Goal: Transaction & Acquisition: Purchase product/service

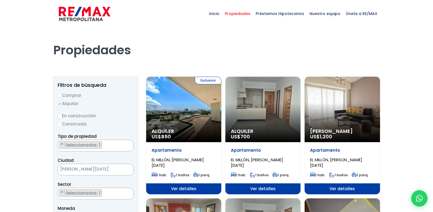
select select "113"
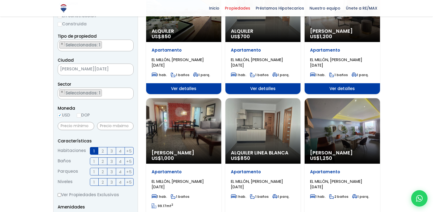
scroll to position [137, 0]
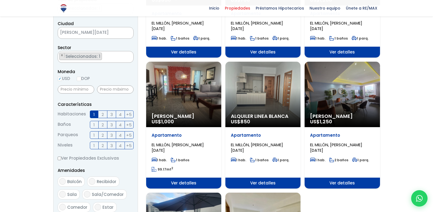
click at [339, 106] on div "Alquiler Amueblado US$ 1,250" at bounding box center [342, 95] width 75 height 66
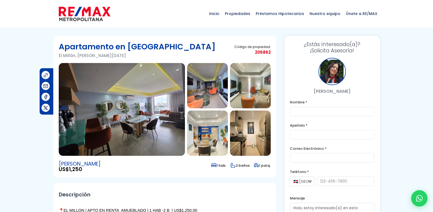
click at [125, 96] on img at bounding box center [122, 109] width 126 height 93
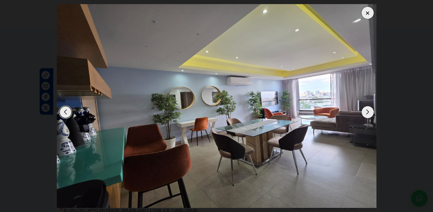
click at [367, 106] on div "Next slide" at bounding box center [368, 112] width 12 height 12
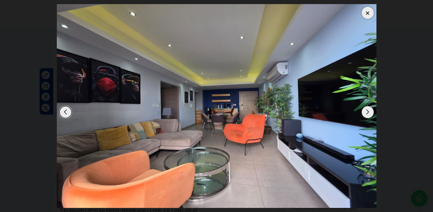
click at [366, 109] on div "Next slide" at bounding box center [368, 112] width 12 height 12
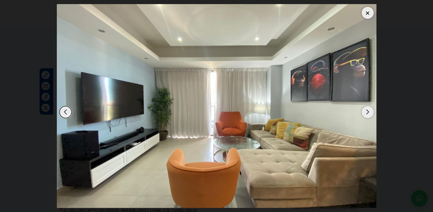
click at [366, 109] on div "Next slide" at bounding box center [368, 112] width 12 height 12
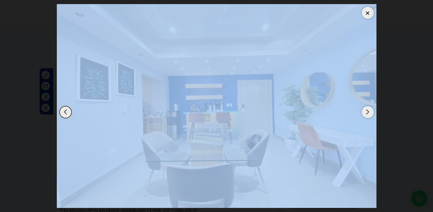
click at [366, 109] on div "Next slide" at bounding box center [368, 112] width 12 height 12
drag, startPoint x: 366, startPoint y: 109, endPoint x: 368, endPoint y: 118, distance: 9.5
click at [368, 118] on div "Next slide" at bounding box center [368, 112] width 12 height 12
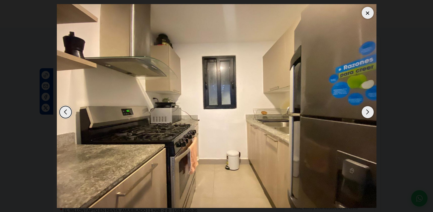
click at [372, 114] on div "Next slide" at bounding box center [368, 112] width 12 height 12
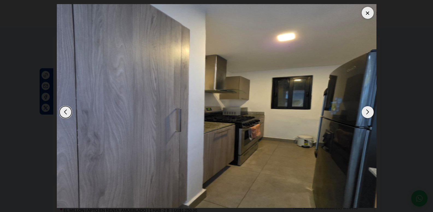
click at [372, 114] on div "Next slide" at bounding box center [368, 112] width 12 height 12
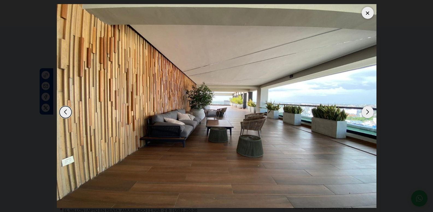
click at [372, 114] on div "Next slide" at bounding box center [368, 112] width 12 height 12
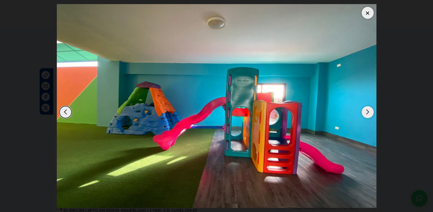
click at [372, 114] on div "Next slide" at bounding box center [368, 112] width 12 height 12
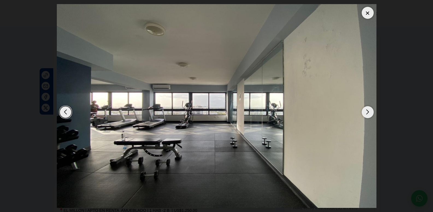
click at [372, 114] on div "Next slide" at bounding box center [368, 112] width 12 height 12
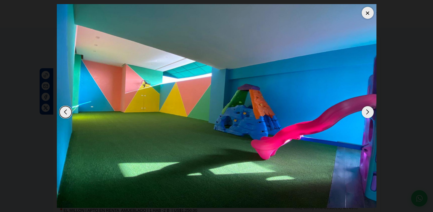
click at [372, 114] on div "Next slide" at bounding box center [368, 112] width 12 height 12
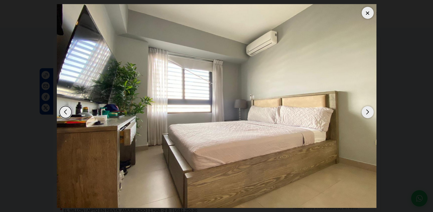
click at [372, 114] on div "Next slide" at bounding box center [368, 112] width 12 height 12
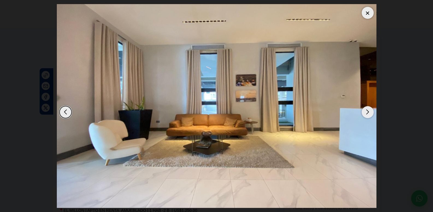
click at [371, 114] on div "Next slide" at bounding box center [368, 112] width 12 height 12
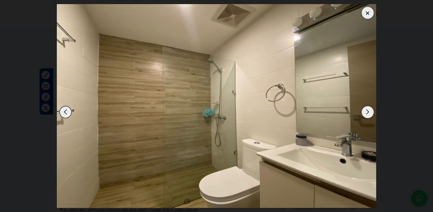
click at [361, 11] on img "13 / 14" at bounding box center [217, 106] width 320 height 204
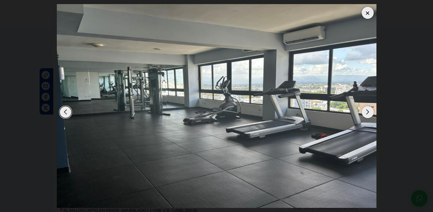
click at [368, 16] on div at bounding box center [368, 13] width 12 height 12
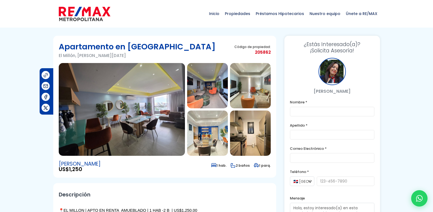
click at [84, 14] on img at bounding box center [85, 14] width 52 height 16
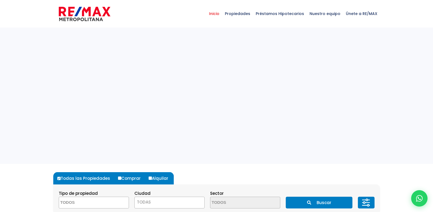
select select
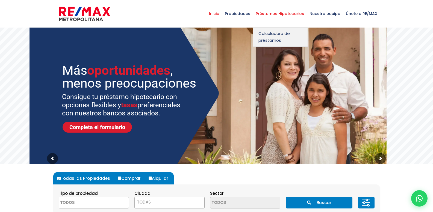
click at [294, 14] on span "Préstamos Hipotecarios" at bounding box center [280, 13] width 54 height 16
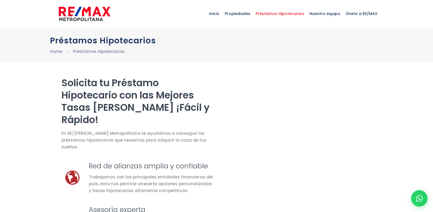
select select "US"
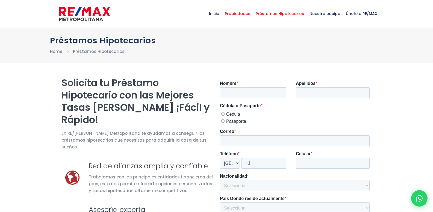
click at [236, 15] on span "Propiedades" at bounding box center [237, 13] width 31 height 16
click at [243, 12] on span "Propiedades" at bounding box center [237, 13] width 31 height 16
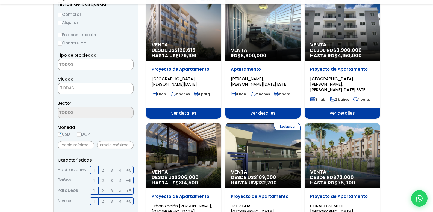
scroll to position [82, 0]
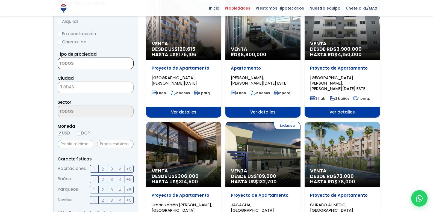
click at [110, 63] on span at bounding box center [96, 64] width 76 height 12
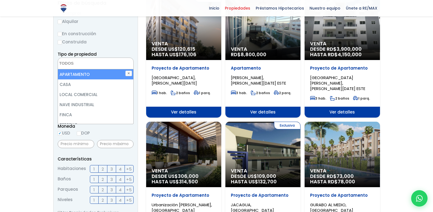
click at [104, 79] on li "APARTAMENTO" at bounding box center [95, 74] width 75 height 10
select select "apartment"
click at [125, 19] on label "Alquilar" at bounding box center [96, 21] width 76 height 7
click at [62, 20] on input "Alquilar" at bounding box center [60, 22] width 4 height 4
radio input "true"
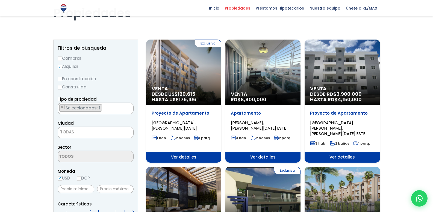
scroll to position [0, 0]
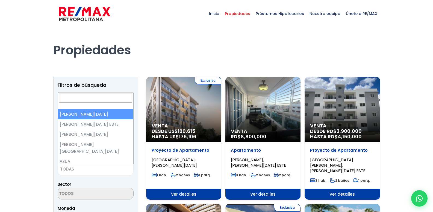
click at [99, 169] on span "TODAS" at bounding box center [95, 170] width 75 height 8
select select "1"
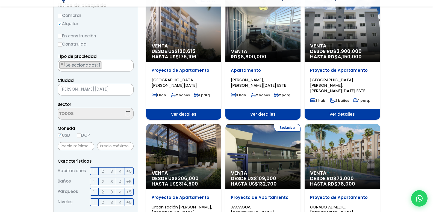
scroll to position [82, 0]
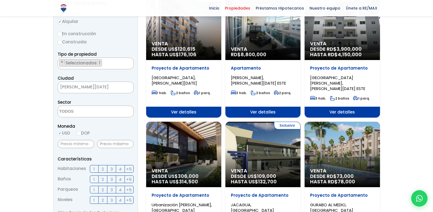
click at [119, 112] on span at bounding box center [96, 112] width 76 height 12
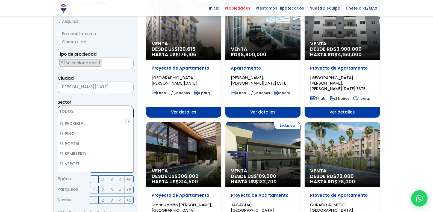
scroll to position [601, 0]
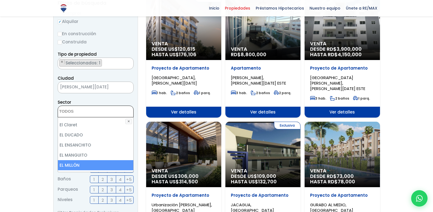
click at [114, 160] on li "EL MILLÓN" at bounding box center [95, 165] width 75 height 10
select select "113"
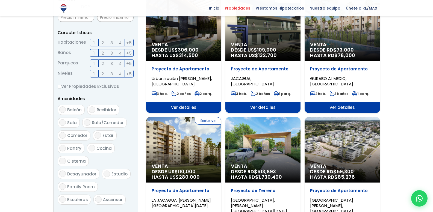
scroll to position [191, 0]
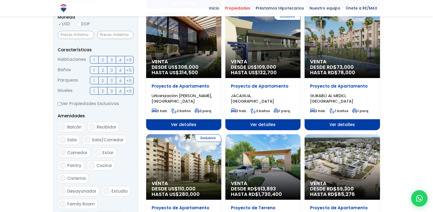
click at [93, 60] on label "1" at bounding box center [94, 60] width 9 height 8
click at [0, 0] on input "1" at bounding box center [0, 0] width 0 height 0
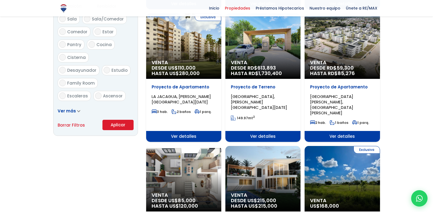
scroll to position [328, 0]
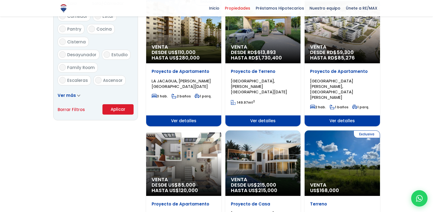
click at [122, 109] on button "Aplicar" at bounding box center [117, 109] width 31 height 10
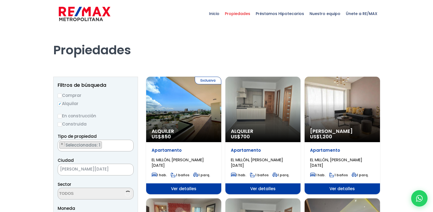
scroll to position [383, 0]
select select "113"
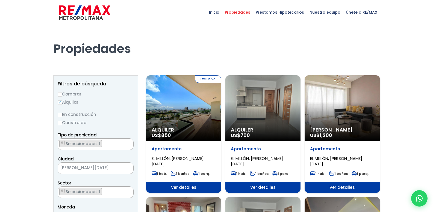
scroll to position [0, 0]
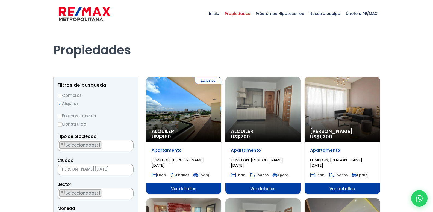
click at [67, 96] on label "Comprar" at bounding box center [96, 95] width 76 height 7
click at [62, 96] on input "Comprar" at bounding box center [60, 96] width 4 height 4
radio input "true"
click at [71, 106] on label "Alquilar" at bounding box center [96, 103] width 76 height 7
click at [62, 106] on input "Alquilar" at bounding box center [60, 104] width 4 height 4
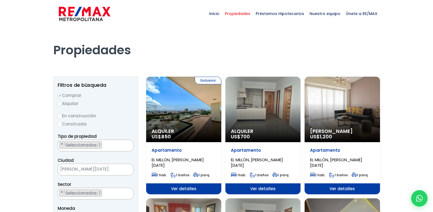
radio input "true"
click at [83, 96] on label "Comprar" at bounding box center [96, 95] width 76 height 7
click at [62, 96] on input "Comprar" at bounding box center [60, 96] width 4 height 4
radio input "true"
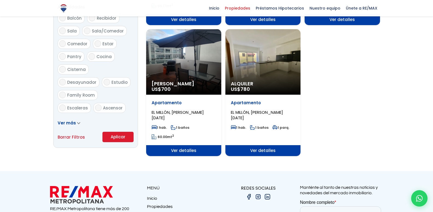
scroll to position [300, 0]
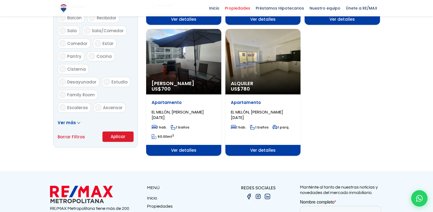
click at [127, 136] on button "Aplicar" at bounding box center [117, 137] width 31 height 10
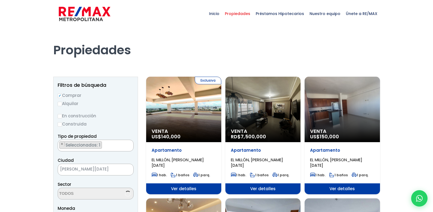
select select "113"
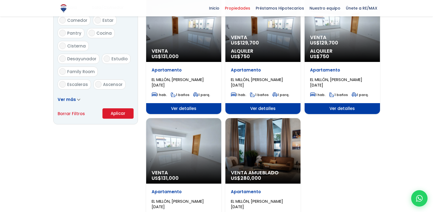
scroll to position [410, 0]
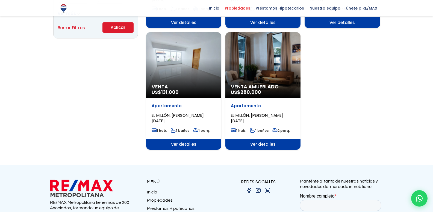
click at [250, 65] on div "Venta Amueblado US$ 280,000" at bounding box center [262, 65] width 75 height 66
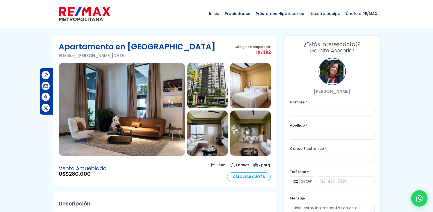
click at [253, 63] on div "Apartamento en [GEOGRAPHIC_DATA], [PERSON_NAME][DATE] Código de propiedad: 1973…" at bounding box center [165, 52] width 212 height 22
click at [81, 79] on img at bounding box center [122, 109] width 126 height 93
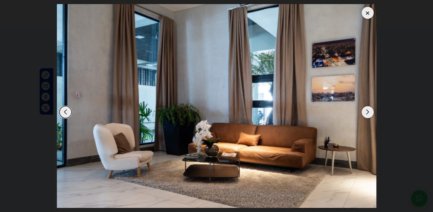
click at [365, 114] on div "Next slide" at bounding box center [368, 112] width 12 height 12
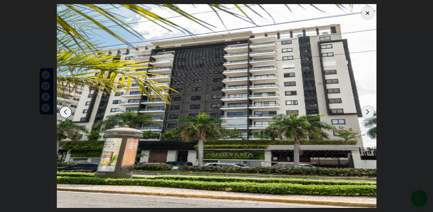
click at [365, 113] on div "Next slide" at bounding box center [368, 112] width 12 height 12
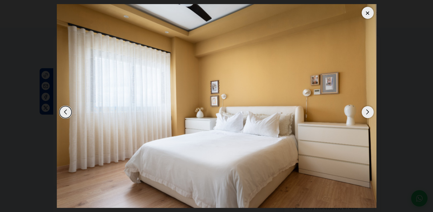
click at [365, 113] on div "Next slide" at bounding box center [368, 112] width 12 height 12
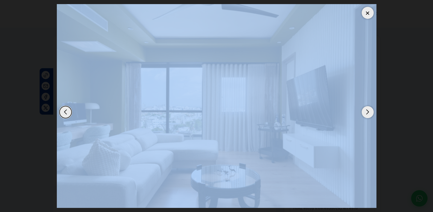
click at [365, 113] on div "Next slide" at bounding box center [368, 112] width 12 height 12
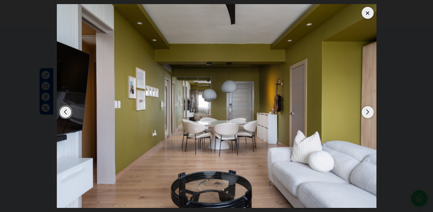
click at [366, 114] on div "Next slide" at bounding box center [368, 112] width 12 height 12
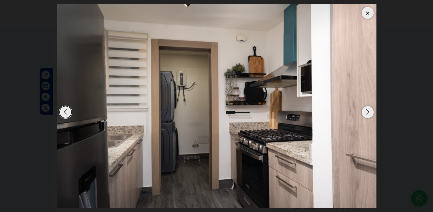
click at [366, 115] on div "Next slide" at bounding box center [368, 112] width 12 height 12
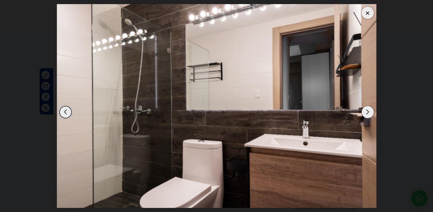
click at [366, 115] on div "Next slide" at bounding box center [368, 112] width 12 height 12
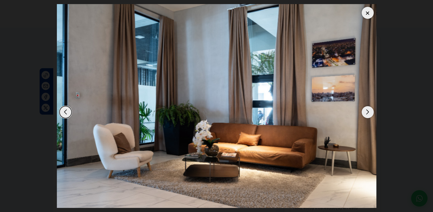
click at [366, 115] on div "Next slide" at bounding box center [368, 112] width 12 height 12
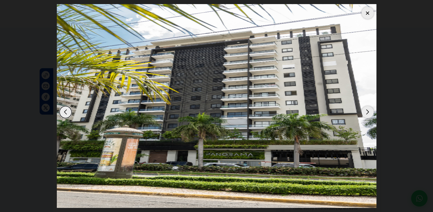
click at [365, 115] on div "Next slide" at bounding box center [368, 112] width 12 height 12
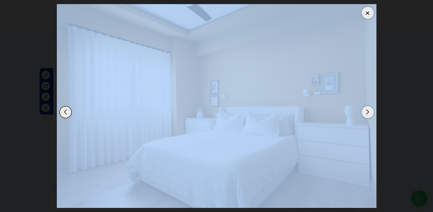
click at [365, 115] on div "Next slide" at bounding box center [368, 112] width 12 height 12
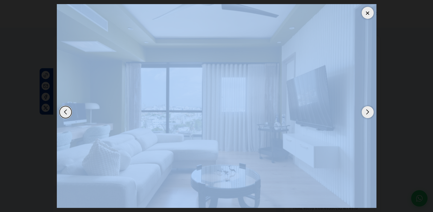
click at [365, 115] on div "Next slide" at bounding box center [368, 112] width 12 height 12
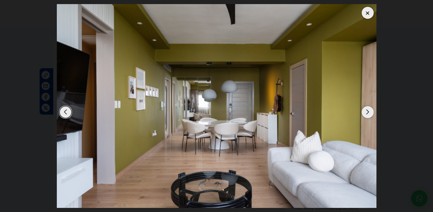
click at [365, 115] on div "Next slide" at bounding box center [368, 112] width 12 height 12
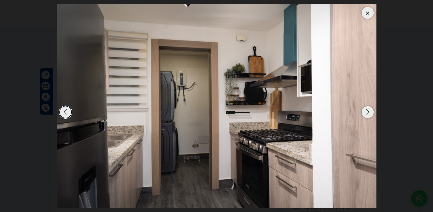
click at [367, 114] on div "Next slide" at bounding box center [368, 112] width 12 height 12
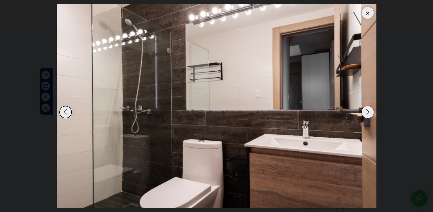
click at [367, 114] on div "Next slide" at bounding box center [368, 112] width 12 height 12
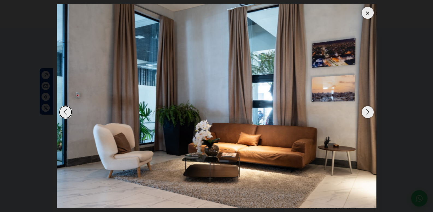
click at [373, 23] on img "1 / 7" at bounding box center [217, 106] width 320 height 204
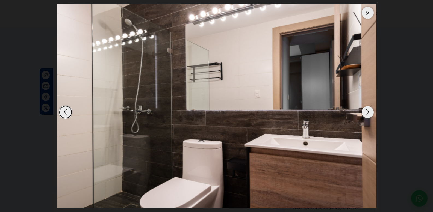
click at [370, 19] on img "7 / 7" at bounding box center [217, 106] width 320 height 204
click at [367, 14] on div at bounding box center [368, 13] width 12 height 12
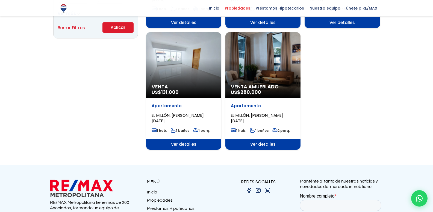
scroll to position [383, 0]
select select "113"
click at [193, 70] on div "Venta US$ 131,000" at bounding box center [183, 65] width 75 height 66
click at [181, 65] on div "Venta US$ 131,000" at bounding box center [183, 65] width 75 height 66
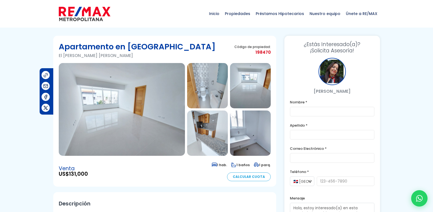
click at [57, 117] on section "Apartamento en [GEOGRAPHIC_DATA][PERSON_NAME][GEOGRAPHIC_DATA][PERSON_NAME] Cód…" at bounding box center [164, 111] width 223 height 151
click at [88, 106] on img at bounding box center [122, 109] width 126 height 93
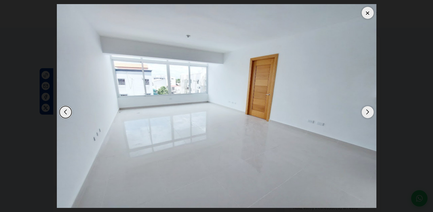
click at [365, 114] on div "Next slide" at bounding box center [368, 112] width 12 height 12
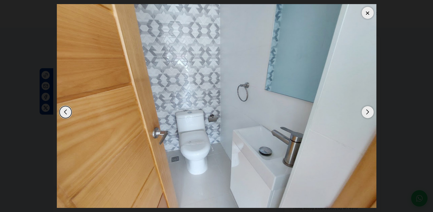
click at [365, 114] on div "Next slide" at bounding box center [368, 112] width 12 height 12
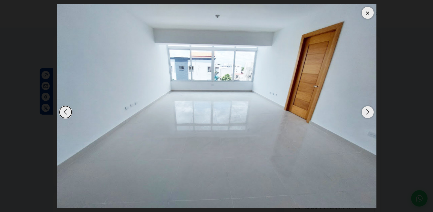
click at [365, 114] on div "Next slide" at bounding box center [368, 112] width 12 height 12
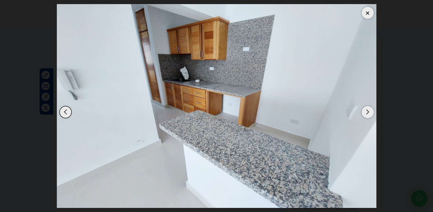
click at [365, 114] on div "Next slide" at bounding box center [368, 112] width 12 height 12
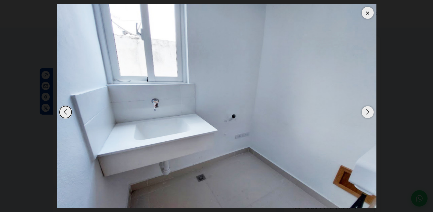
click at [365, 114] on div "Next slide" at bounding box center [368, 112] width 12 height 12
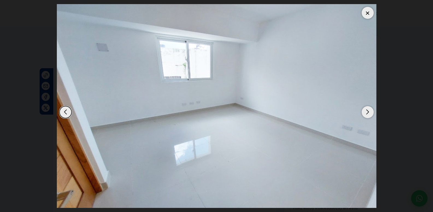
click at [365, 114] on div "Next slide" at bounding box center [368, 112] width 12 height 12
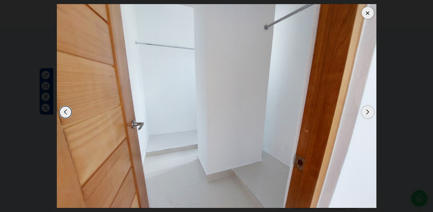
click at [365, 114] on div "Next slide" at bounding box center [368, 112] width 12 height 12
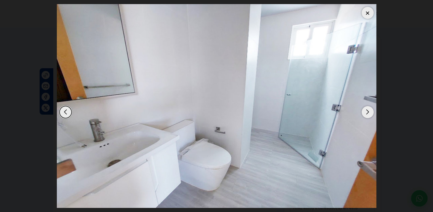
click at [365, 114] on div "Next slide" at bounding box center [368, 112] width 12 height 12
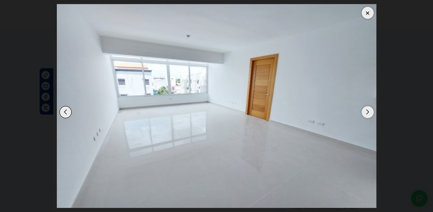
click at [365, 114] on div "Next slide" at bounding box center [368, 112] width 12 height 12
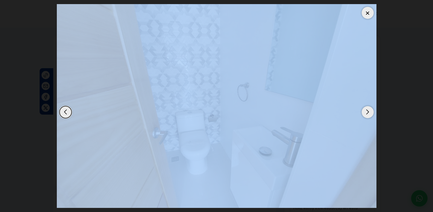
click at [365, 114] on div "Next slide" at bounding box center [368, 112] width 12 height 12
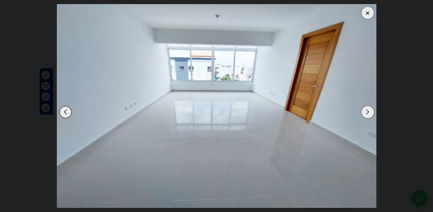
click at [365, 114] on div "Next slide" at bounding box center [368, 112] width 12 height 12
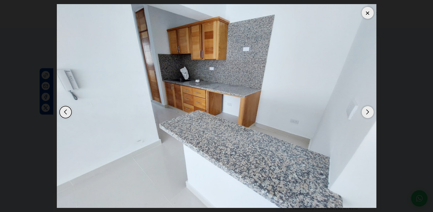
click at [365, 114] on div "Next slide" at bounding box center [368, 112] width 12 height 12
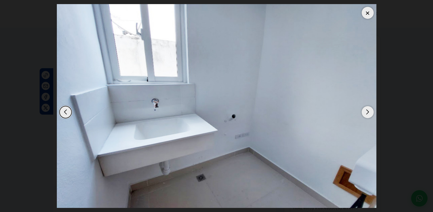
click at [365, 114] on div "Next slide" at bounding box center [368, 112] width 12 height 12
click at [361, 13] on img "5 / 8" at bounding box center [217, 106] width 320 height 204
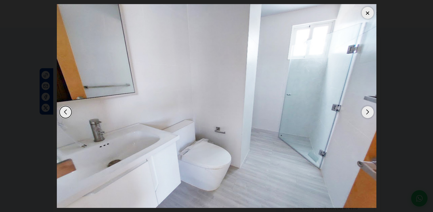
click at [371, 14] on div at bounding box center [368, 13] width 12 height 12
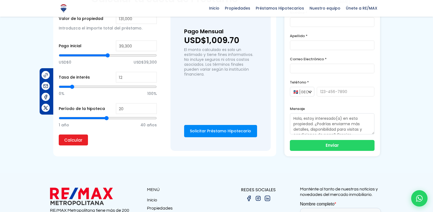
scroll to position [355, 0]
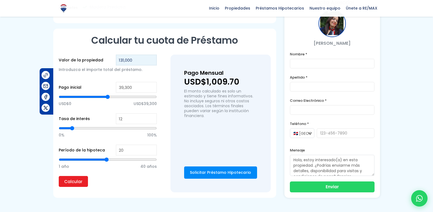
click at [141, 60] on input "131,000" at bounding box center [136, 60] width 41 height 11
click at [123, 59] on input "131,000" at bounding box center [136, 60] width 41 height 11
type input "13,000"
type input "0"
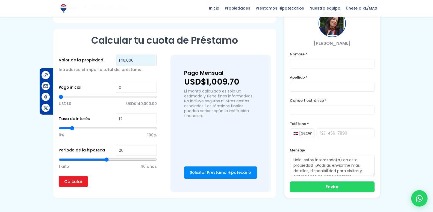
type input "140,000"
type input "122,955"
type input "122547"
click at [143, 97] on input "range" at bounding box center [108, 96] width 98 height 5
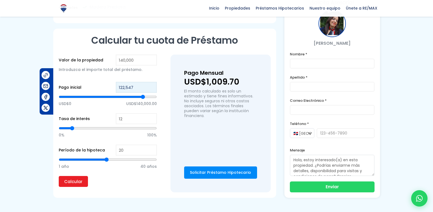
click at [150, 87] on input "122,547" at bounding box center [136, 87] width 41 height 11
drag, startPoint x: 150, startPoint y: 87, endPoint x: 90, endPoint y: 87, distance: 60.6
click at [90, 87] on div "Pago inicial 122,547 USD$0 USD$140,000.00" at bounding box center [108, 97] width 98 height 31
type input "0"
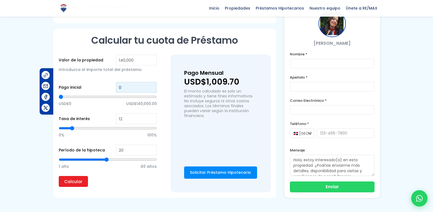
type input "5"
type input "50"
type input "500"
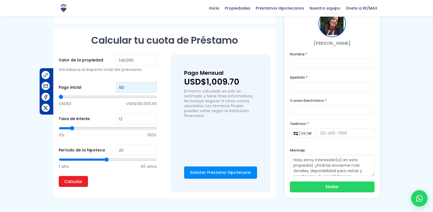
type input "500"
type input "5,000"
type input "5000"
type input "50,000"
type input "50000"
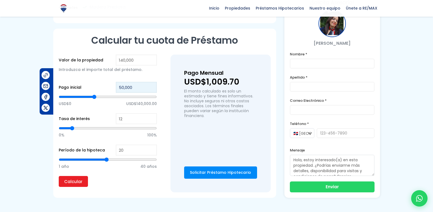
type input "50,000"
click at [146, 122] on input "12" at bounding box center [136, 118] width 41 height 11
type input "11"
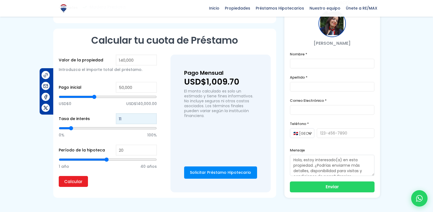
click at [152, 122] on input "11" at bounding box center [136, 118] width 41 height 11
click at [72, 135] on p "0% 100%" at bounding box center [108, 135] width 98 height 8
click at [148, 155] on input "20" at bounding box center [136, 150] width 41 height 11
click at [73, 177] on input "Calcular" at bounding box center [73, 181] width 29 height 11
click at [72, 178] on input "Calcular" at bounding box center [73, 181] width 29 height 11
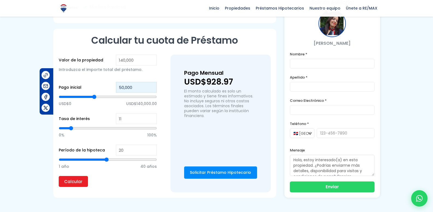
click at [124, 86] on input "50,000" at bounding box center [136, 87] width 41 height 11
type input "5,000"
type input "5000"
type input "57,000"
type input "57000"
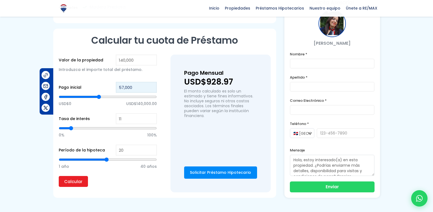
type input "57,000"
click at [59, 176] on input "Calcular" at bounding box center [73, 181] width 29 height 11
click at [146, 52] on div "Calcular tu cuota de Préstamo Valor de la propiedad 140,000 Introduzca el impor…" at bounding box center [164, 113] width 223 height 169
click at [146, 58] on input "140,000" at bounding box center [136, 60] width 41 height 11
drag, startPoint x: 148, startPoint y: 61, endPoint x: 42, endPoint y: 54, distance: 107.0
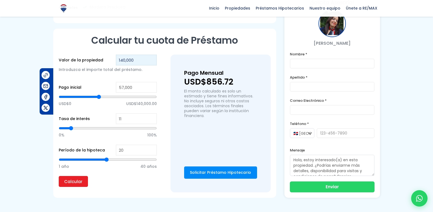
type input "1"
type input "0"
type input "136,000"
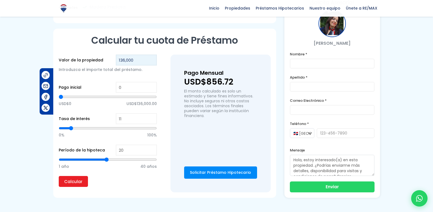
click at [59, 176] on input "Calcular" at bounding box center [73, 181] width 29 height 11
click at [143, 87] on input "0" at bounding box center [136, 87] width 41 height 11
type input "5"
type input "50"
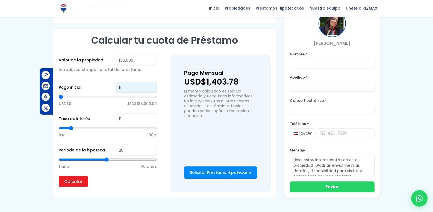
type input "50"
type input "500"
type input "50"
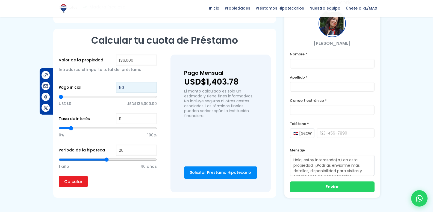
type input "5"
type input "0"
type input "5"
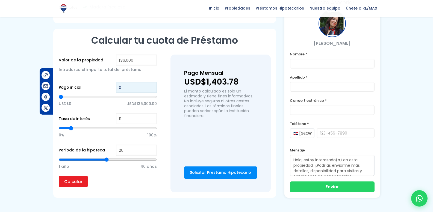
type input "5"
type input "57"
type input "570"
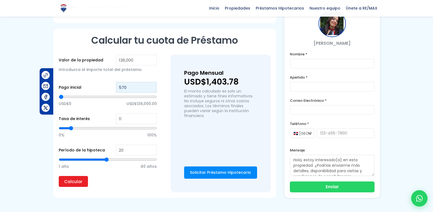
type input "5,700"
type input "5700"
type input "57,000"
type input "57000"
type input "57,000"
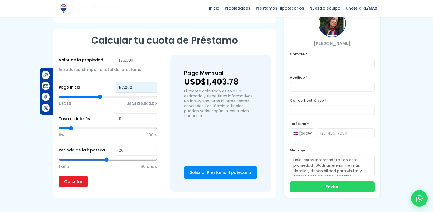
click at [59, 176] on input "Calcular" at bounding box center [73, 181] width 29 height 11
click at [139, 122] on input "11" at bounding box center [136, 118] width 41 height 11
type input "19"
type input "18"
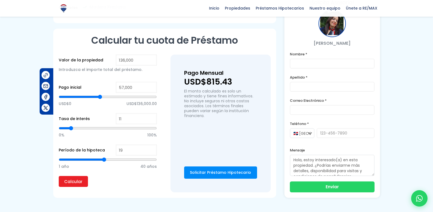
type input "18"
type input "17"
type input "16"
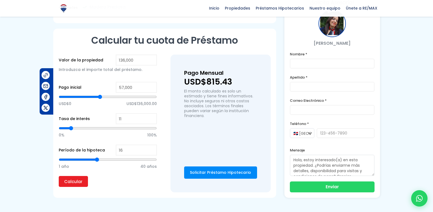
type input "15"
type input "14"
type input "13"
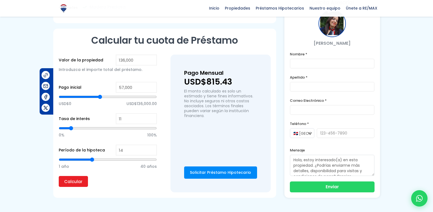
type input "13"
type input "12"
type input "11"
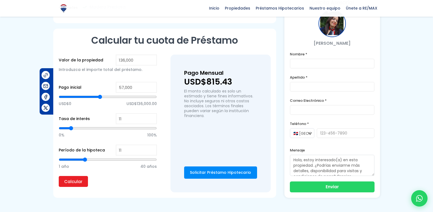
type input "10"
drag, startPoint x: 103, startPoint y: 160, endPoint x: 83, endPoint y: 155, distance: 20.9
type input "10"
click at [83, 157] on input "range" at bounding box center [108, 159] width 98 height 5
click at [70, 182] on input "Calcular" at bounding box center [73, 181] width 29 height 11
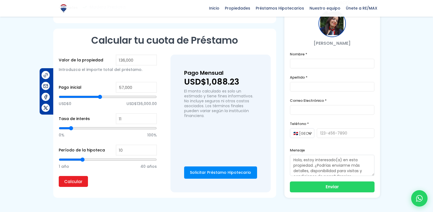
type input "11"
type input "12"
type input "13"
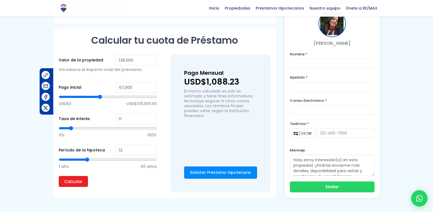
type input "13"
type input "14"
type input "15"
drag, startPoint x: 82, startPoint y: 159, endPoint x: 95, endPoint y: 161, distance: 13.0
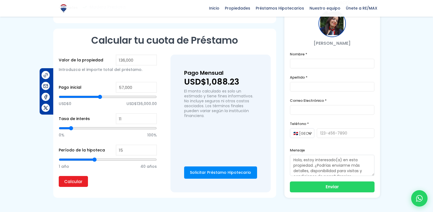
type input "15"
click at [95, 161] on input "range" at bounding box center [108, 159] width 98 height 5
click at [79, 185] on input "Calcular" at bounding box center [73, 181] width 29 height 11
